Goal: Navigation & Orientation: Find specific page/section

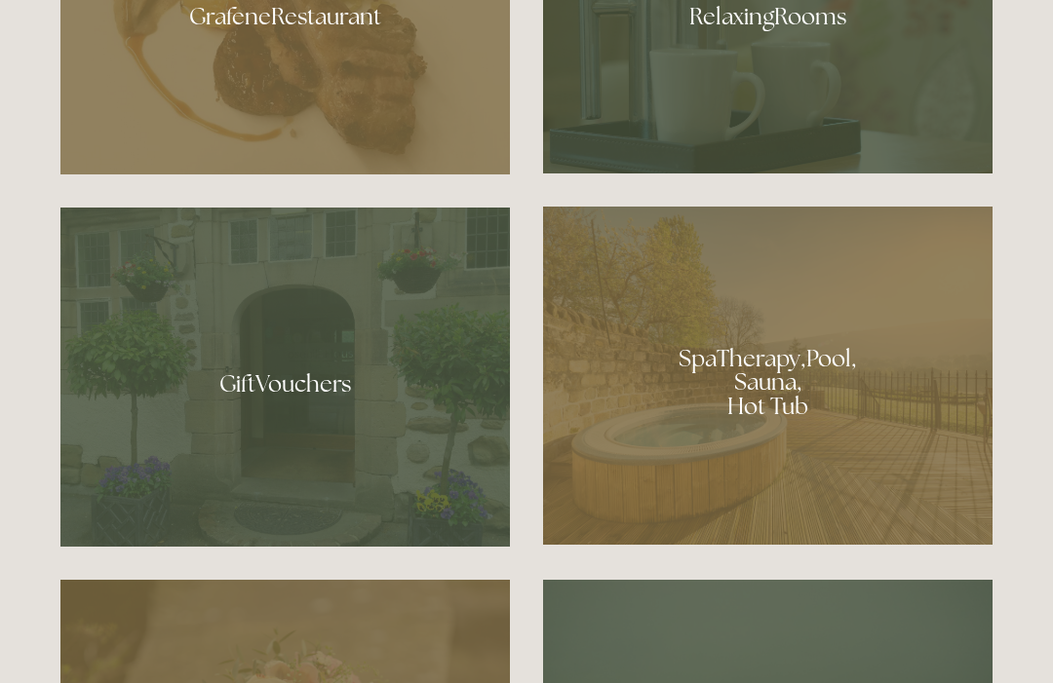
scroll to position [1325, 0]
click at [816, 488] on div at bounding box center [767, 376] width 449 height 338
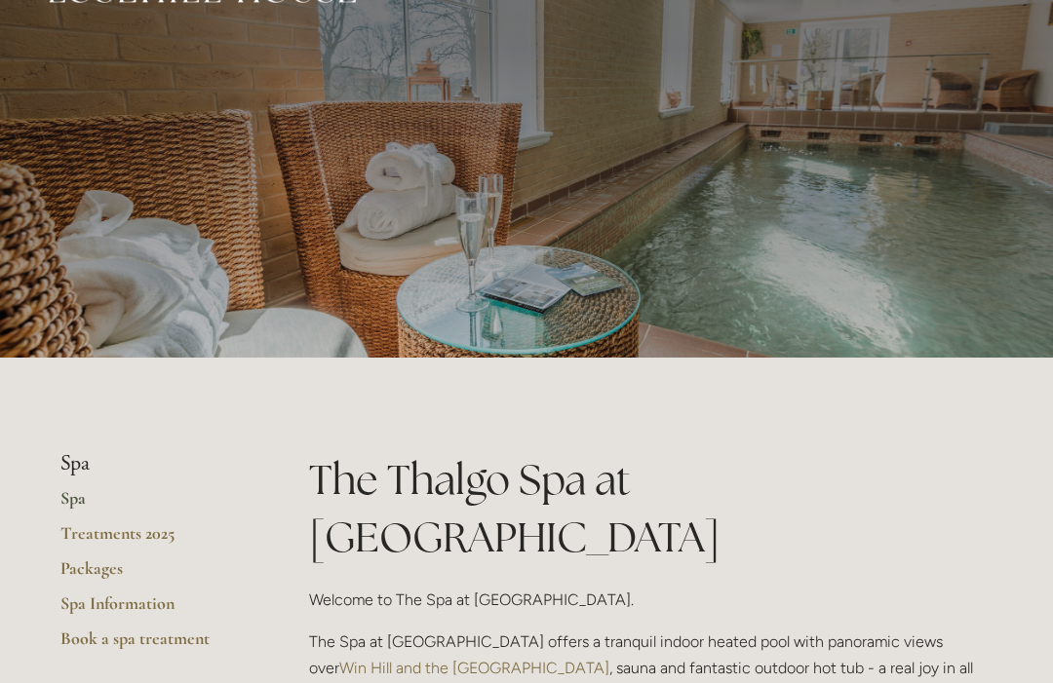
scroll to position [49, 0]
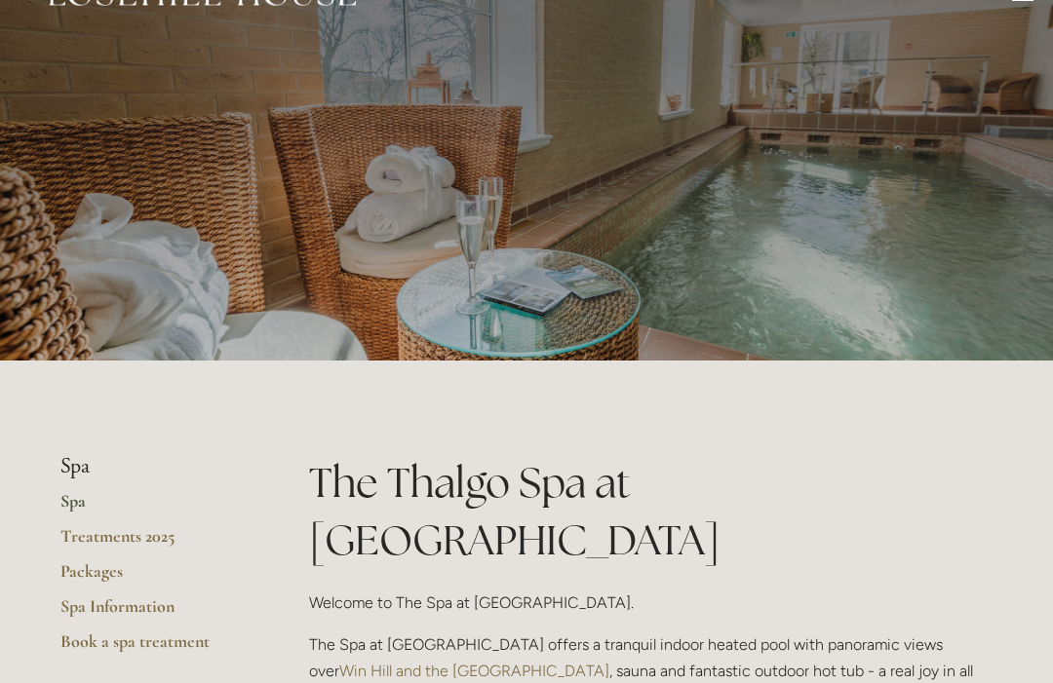
click at [156, 612] on link "Spa Information" at bounding box center [153, 613] width 186 height 35
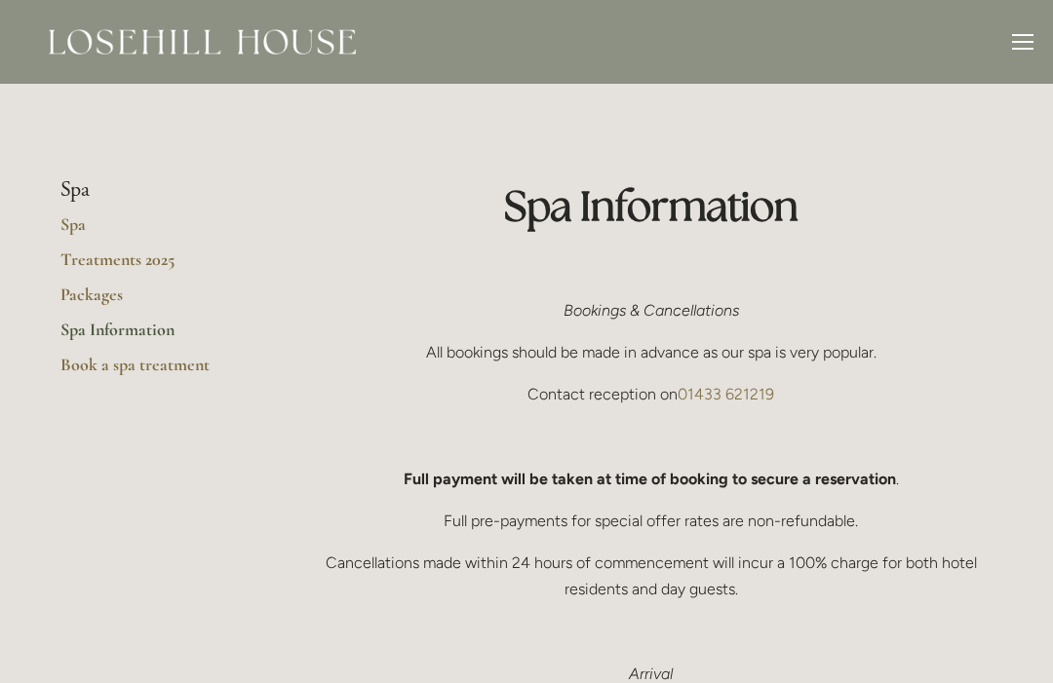
click at [69, 225] on link "Spa" at bounding box center [153, 230] width 186 height 35
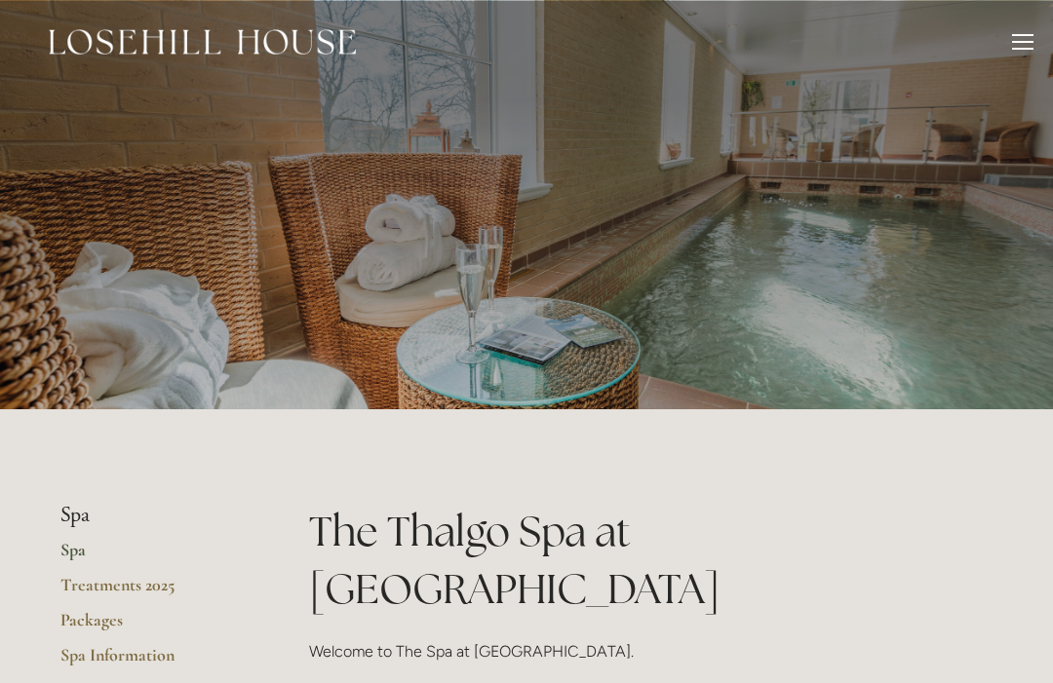
scroll to position [114, 0]
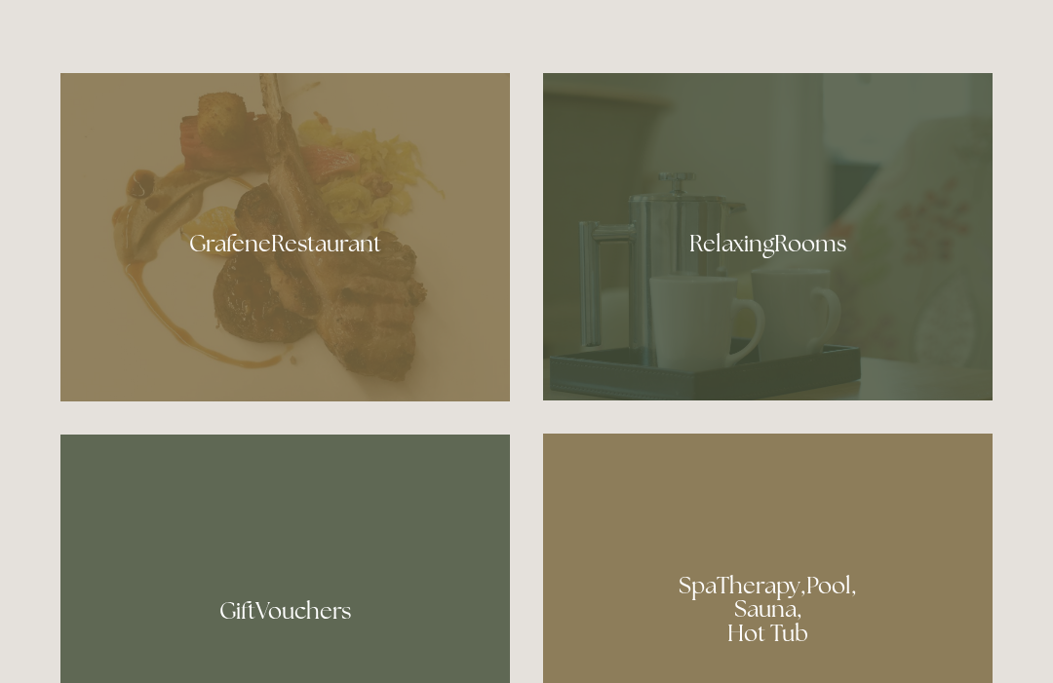
scroll to position [1095, 0]
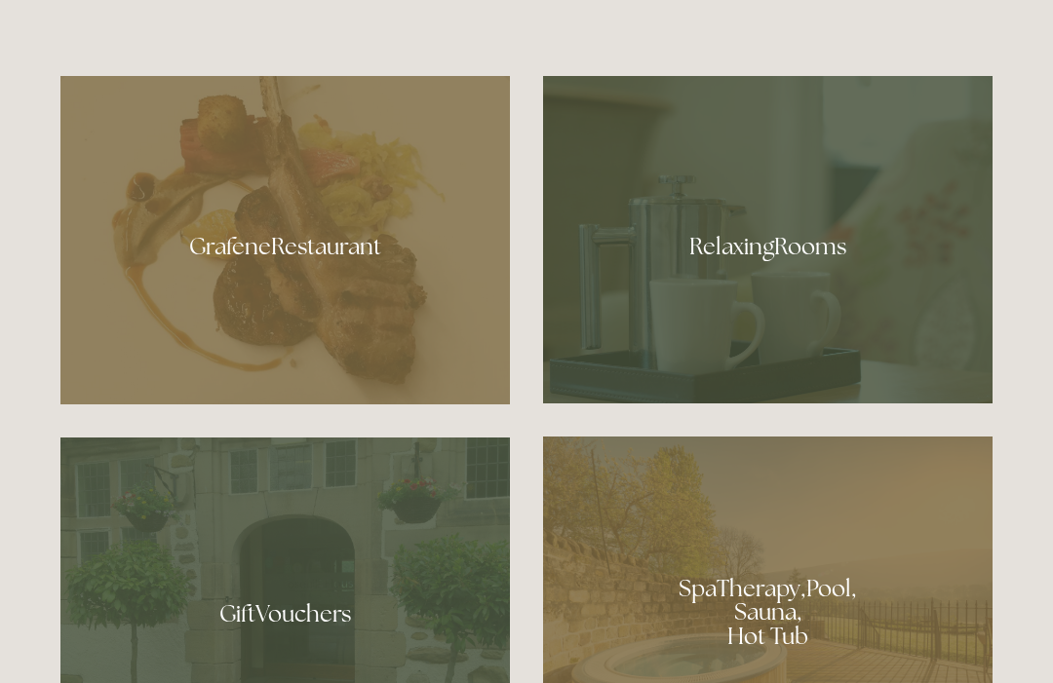
click at [402, 312] on div at bounding box center [284, 240] width 449 height 329
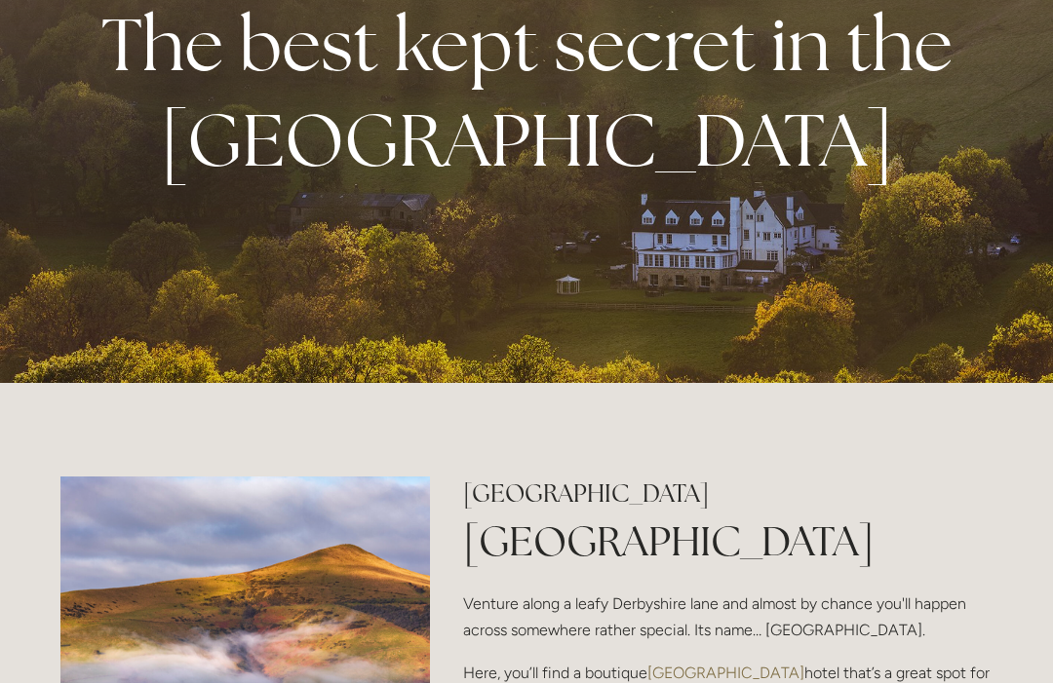
scroll to position [151, 0]
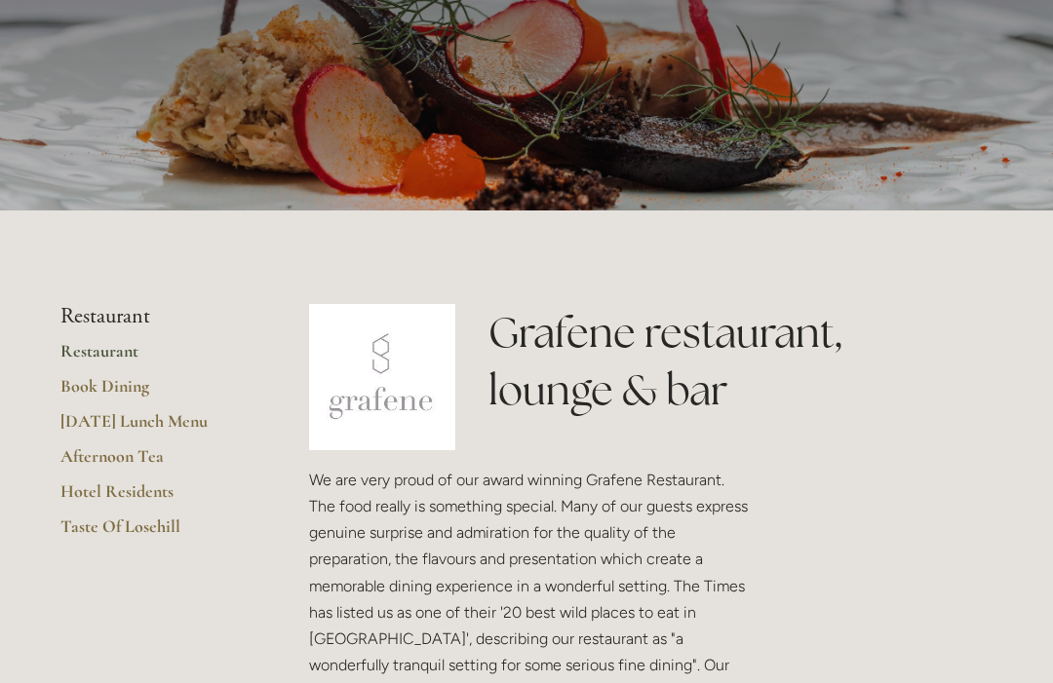
scroll to position [196, 0]
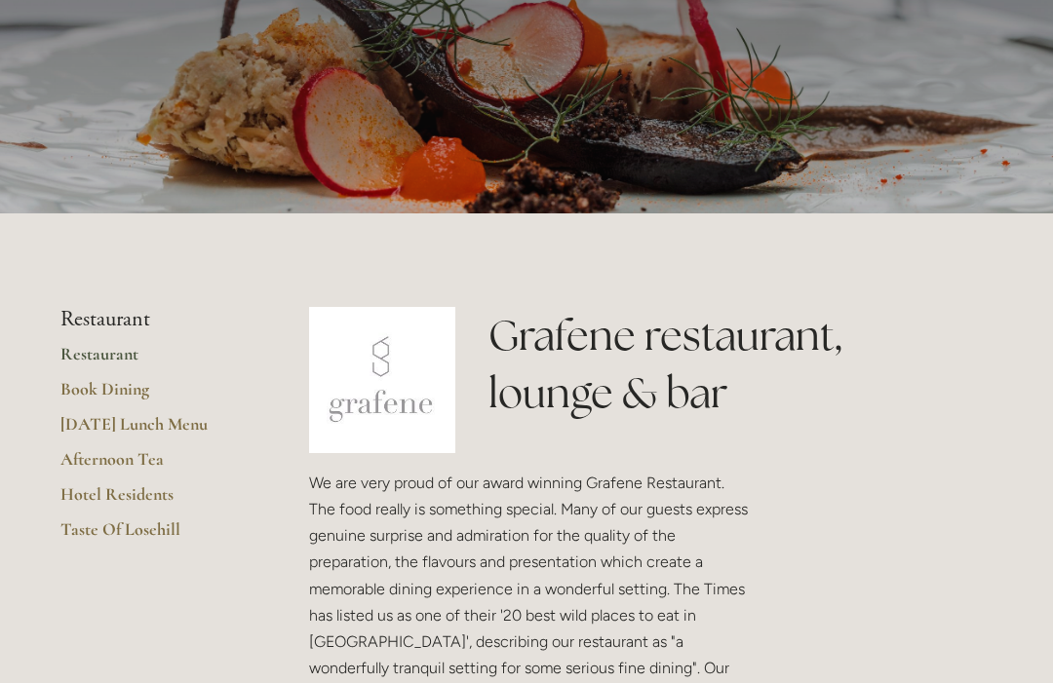
click at [121, 366] on link "Restaurant" at bounding box center [153, 360] width 186 height 35
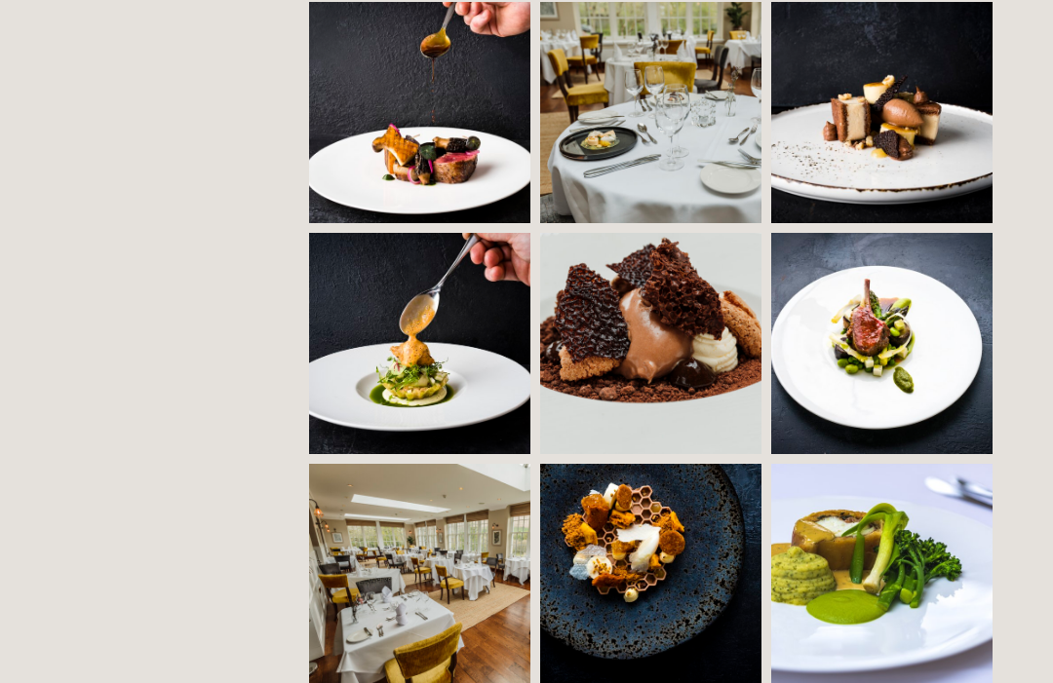
scroll to position [1392, 0]
